Goal: Task Accomplishment & Management: Manage account settings

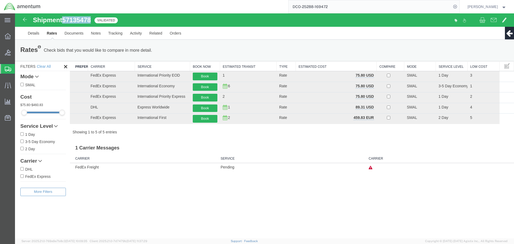
copy span "57135478"
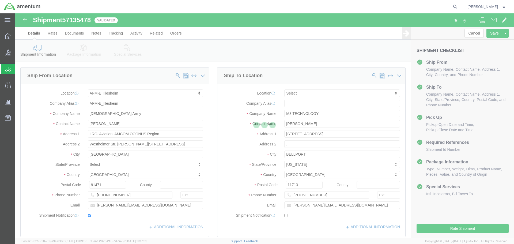
select select "42637"
select select
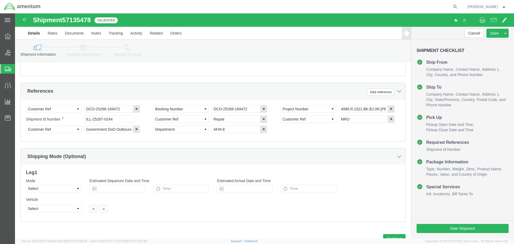
scroll to position [241, 0]
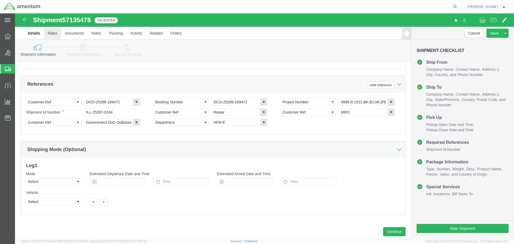
click link "Rates"
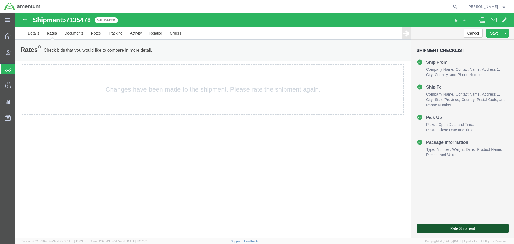
click at [460, 231] on button "Rate Shipment" at bounding box center [463, 228] width 92 height 9
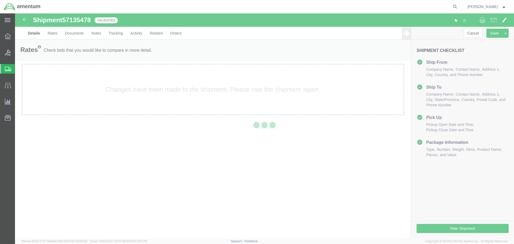
select select "42637"
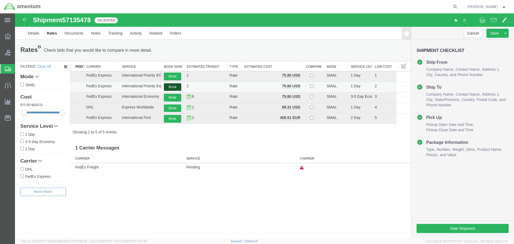
click at [170, 86] on button "Book" at bounding box center [172, 87] width 17 height 8
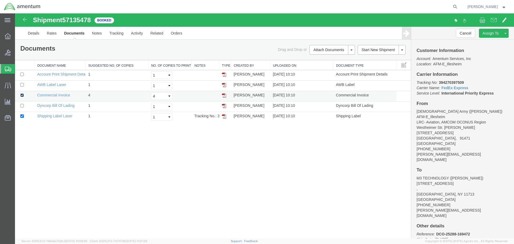
click at [23, 96] on input "checkbox" at bounding box center [21, 94] width 3 height 3
checkbox input "false"
click at [23, 115] on input "checkbox" at bounding box center [21, 115] width 3 height 3
checkbox input "false"
click at [454, 83] on b "394270397509" at bounding box center [451, 82] width 25 height 4
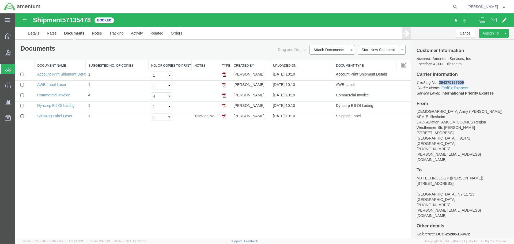
click at [454, 83] on b "394270397509" at bounding box center [451, 82] width 25 height 4
copy b "394270397509"
click at [55, 85] on link "AWB Label Laser" at bounding box center [51, 85] width 29 height 4
click at [53, 94] on link "Commercial Invoice" at bounding box center [53, 95] width 33 height 4
click at [56, 105] on link "Dyncorp Bill Of Lading" at bounding box center [55, 105] width 37 height 4
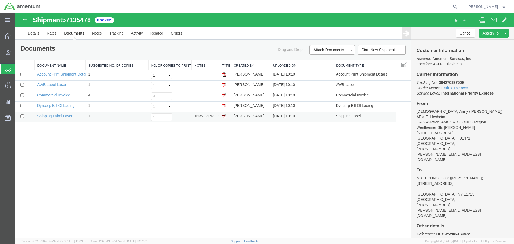
click at [62, 118] on td "Shipping Label Laser" at bounding box center [60, 117] width 51 height 10
click at [62, 116] on link "Shipping Label Laser" at bounding box center [54, 116] width 35 height 4
